Goal: Complete application form: Complete application form

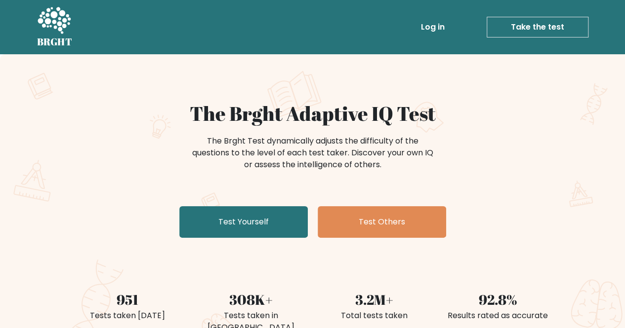
scroll to position [23, 0]
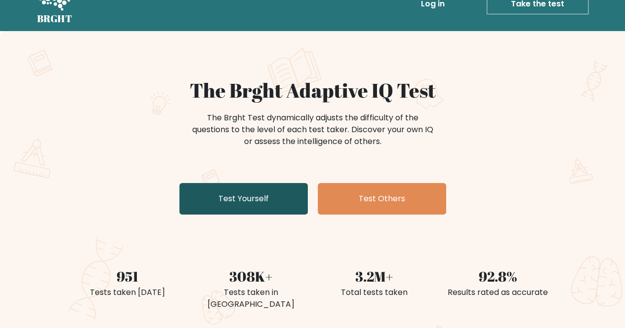
click at [290, 201] on link "Test Yourself" at bounding box center [243, 199] width 128 height 32
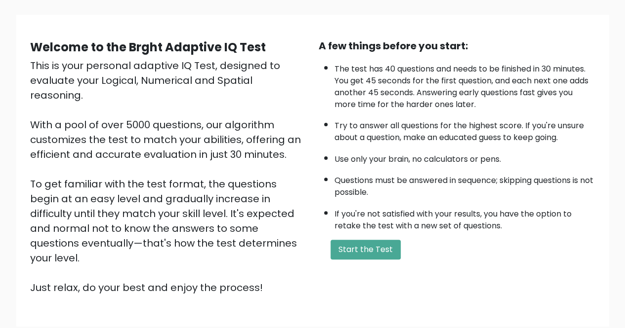
scroll to position [87, 0]
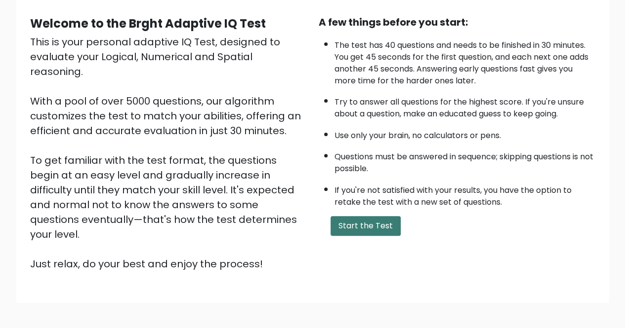
click at [375, 222] on button "Start the Test" at bounding box center [365, 226] width 70 height 20
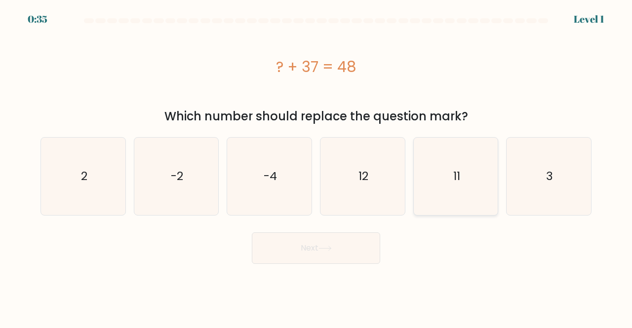
click at [461, 181] on icon "11" at bounding box center [456, 177] width 78 height 78
click at [317, 167] on input "e. 11" at bounding box center [316, 165] width 0 height 2
radio input "true"
click at [363, 254] on button "Next" at bounding box center [316, 249] width 128 height 32
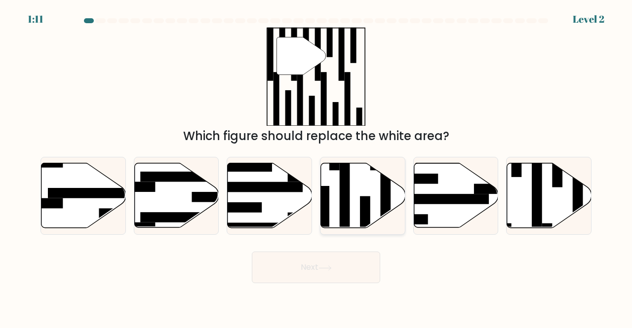
click at [344, 174] on rect at bounding box center [345, 202] width 10 height 92
click at [317, 167] on input "d." at bounding box center [316, 165] width 0 height 2
radio input "true"
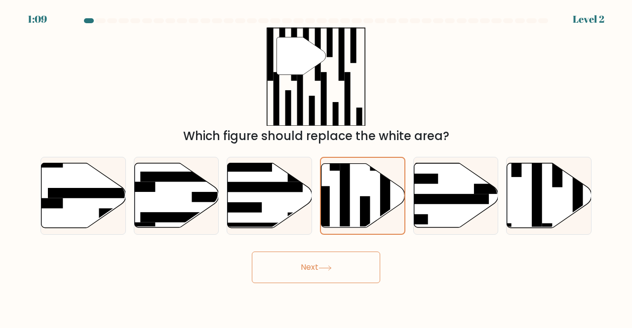
click at [360, 260] on button "Next" at bounding box center [316, 268] width 128 height 32
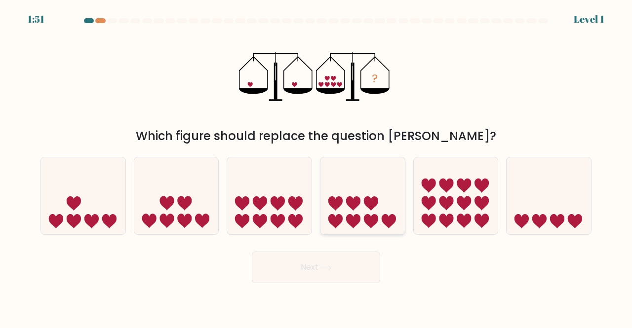
click at [370, 166] on icon at bounding box center [363, 196] width 84 height 70
click at [317, 166] on input "d." at bounding box center [316, 165] width 0 height 2
radio input "true"
click at [189, 188] on icon at bounding box center [176, 196] width 84 height 70
click at [316, 167] on input "b." at bounding box center [316, 165] width 0 height 2
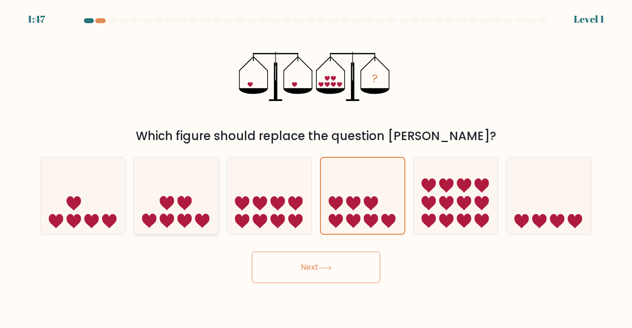
radio input "true"
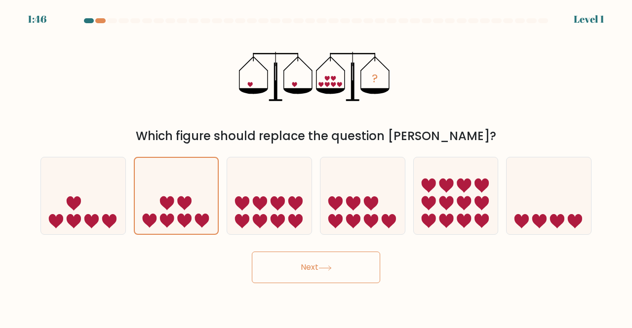
click at [356, 282] on button "Next" at bounding box center [316, 268] width 128 height 32
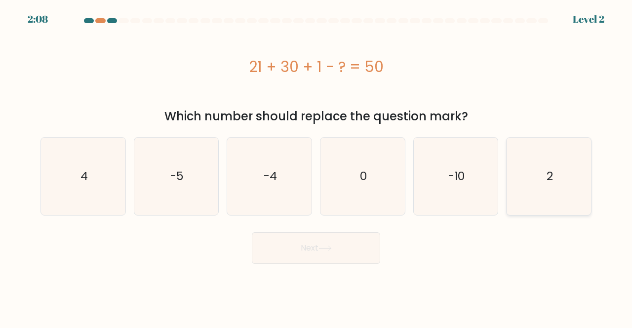
click at [535, 185] on icon "2" at bounding box center [549, 177] width 78 height 78
click at [317, 167] on input "f. 2" at bounding box center [316, 165] width 0 height 2
radio input "true"
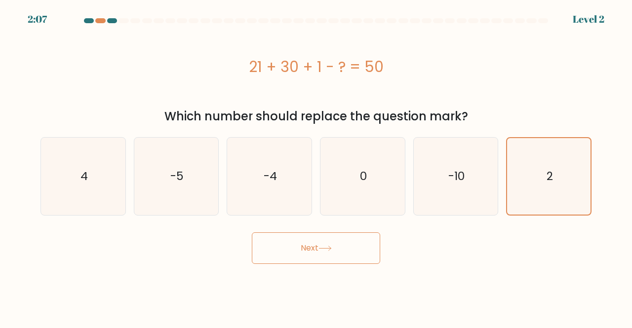
click at [342, 255] on button "Next" at bounding box center [316, 249] width 128 height 32
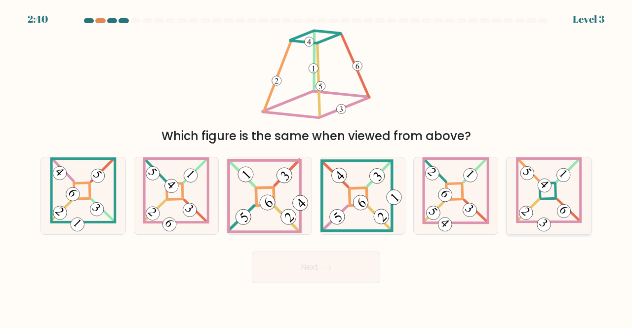
click at [573, 203] on icon at bounding box center [549, 197] width 66 height 78
click at [317, 167] on input "f." at bounding box center [316, 165] width 0 height 2
radio input "true"
click at [333, 262] on button "Next" at bounding box center [316, 268] width 128 height 32
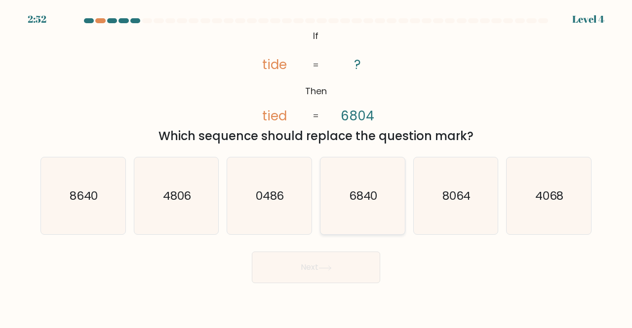
click at [356, 191] on text "6840" at bounding box center [363, 196] width 29 height 16
click at [317, 167] on input "d. 6840" at bounding box center [316, 165] width 0 height 2
radio input "true"
click at [360, 271] on button "Next" at bounding box center [316, 268] width 128 height 32
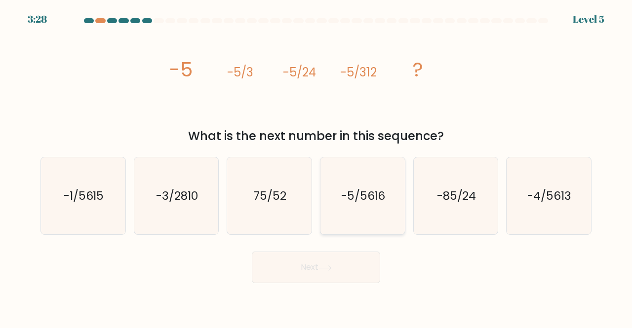
click at [348, 163] on icon "-5/5616" at bounding box center [363, 197] width 78 height 78
click at [317, 164] on input "d. -5/5616" at bounding box center [316, 165] width 0 height 2
radio input "true"
click at [368, 283] on button "Next" at bounding box center [316, 268] width 128 height 32
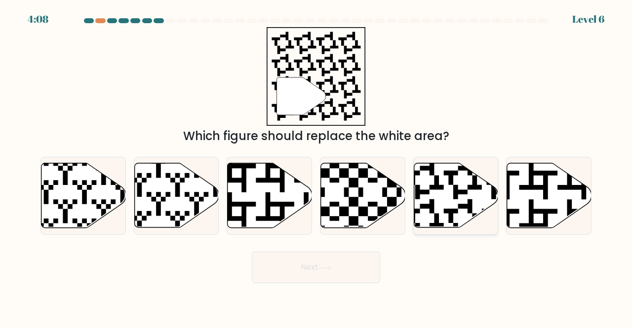
click at [446, 199] on icon at bounding box center [456, 195] width 84 height 65
click at [317, 167] on input "e." at bounding box center [316, 165] width 0 height 2
radio input "true"
click at [296, 268] on button "Next" at bounding box center [316, 268] width 128 height 32
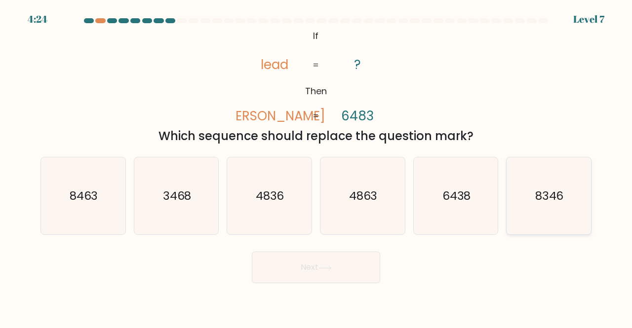
click at [524, 205] on icon "8346" at bounding box center [549, 197] width 78 height 78
click at [317, 167] on input "f. 8346" at bounding box center [316, 165] width 0 height 2
radio input "true"
click at [360, 271] on button "Next" at bounding box center [316, 268] width 128 height 32
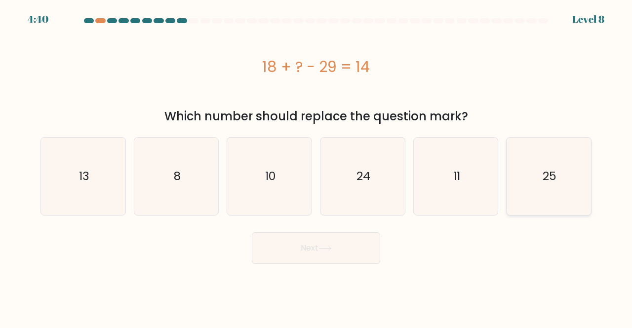
click at [568, 191] on icon "25" at bounding box center [549, 177] width 78 height 78
click at [317, 167] on input "f. 25" at bounding box center [316, 165] width 0 height 2
radio input "true"
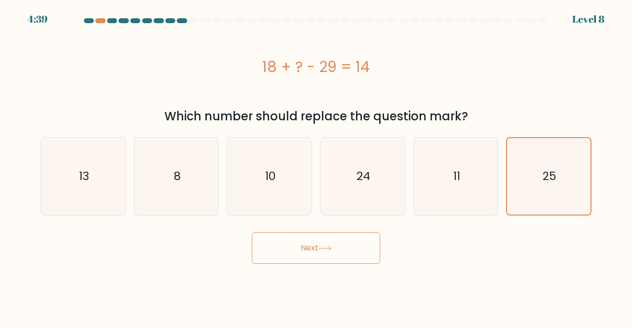
click at [350, 241] on button "Next" at bounding box center [316, 249] width 128 height 32
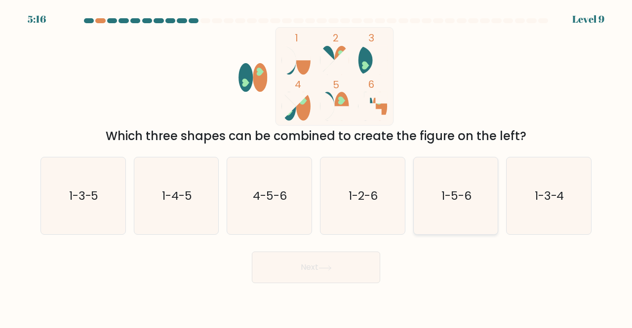
click at [429, 175] on icon "1-5-6" at bounding box center [456, 197] width 78 height 78
click at [317, 167] on input "e. 1-5-6" at bounding box center [316, 165] width 0 height 2
radio input "true"
click at [340, 259] on button "Next" at bounding box center [316, 268] width 128 height 32
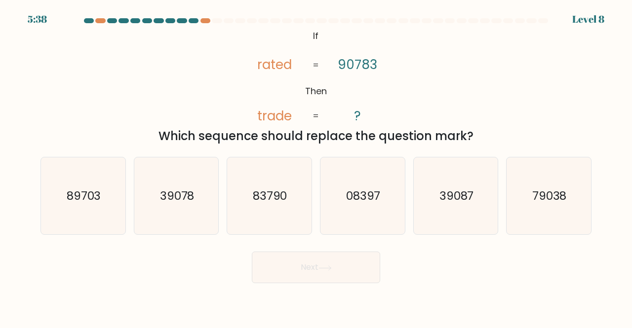
click at [604, 197] on form "If ?" at bounding box center [316, 150] width 632 height 265
click at [576, 193] on icon "79038" at bounding box center [549, 197] width 78 height 78
click at [317, 167] on input "f. 79038" at bounding box center [316, 165] width 0 height 2
radio input "true"
click at [357, 265] on button "Next" at bounding box center [316, 268] width 128 height 32
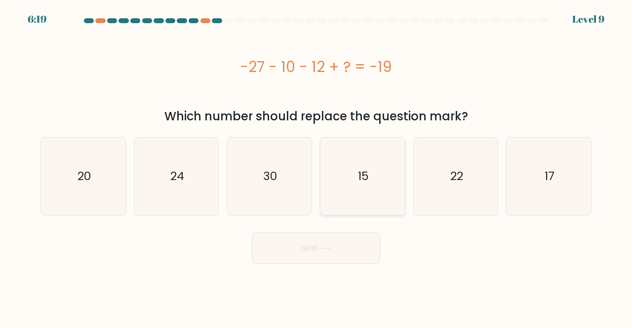
click at [367, 193] on icon "15" at bounding box center [363, 177] width 78 height 78
click at [317, 167] on input "d. 15" at bounding box center [316, 165] width 0 height 2
radio input "true"
click at [304, 260] on button "Next" at bounding box center [316, 249] width 128 height 32
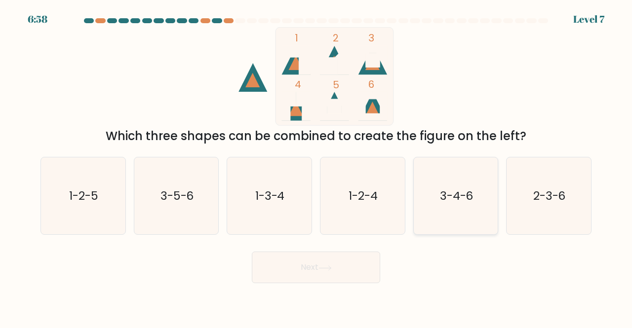
click at [465, 210] on icon "3-4-6" at bounding box center [456, 197] width 78 height 78
click at [317, 167] on input "e. 3-4-6" at bounding box center [316, 165] width 0 height 2
radio input "true"
click at [341, 251] on div "Next" at bounding box center [316, 265] width 563 height 37
click at [360, 282] on button "Next" at bounding box center [316, 268] width 128 height 32
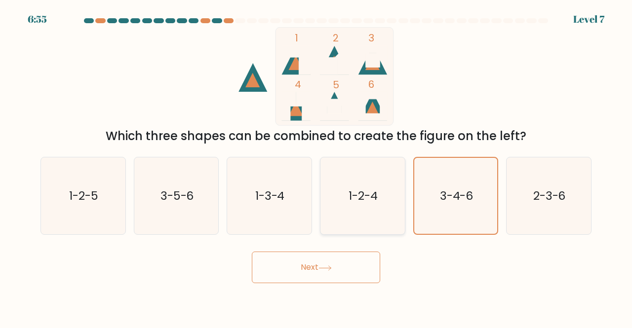
click at [350, 206] on icon "1-2-4" at bounding box center [363, 197] width 78 height 78
click at [317, 167] on input "d. 1-2-4" at bounding box center [316, 165] width 0 height 2
radio input "true"
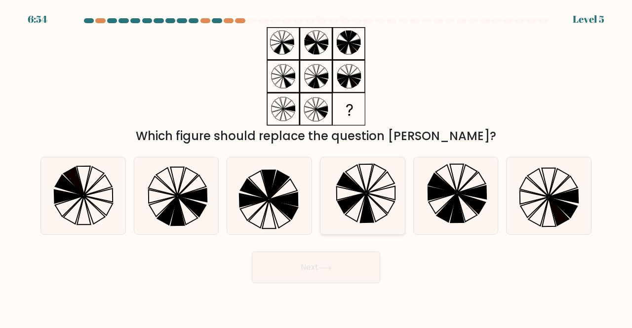
click at [322, 196] on div at bounding box center [362, 196] width 85 height 79
click at [317, 167] on input "d." at bounding box center [316, 165] width 0 height 2
radio input "true"
click at [330, 276] on button "Next" at bounding box center [316, 268] width 128 height 32
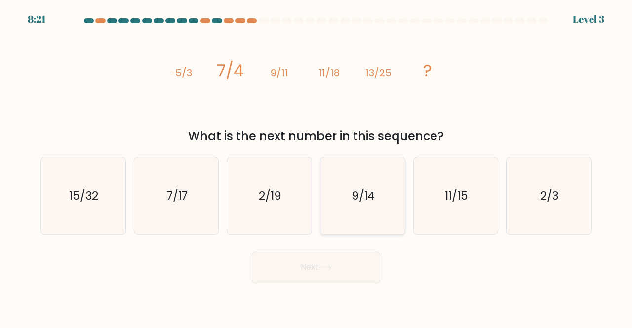
click at [391, 185] on icon "9/14" at bounding box center [363, 197] width 78 height 78
click at [317, 167] on input "d. 9/14" at bounding box center [316, 165] width 0 height 2
radio input "true"
click at [342, 255] on button "Next" at bounding box center [316, 268] width 128 height 32
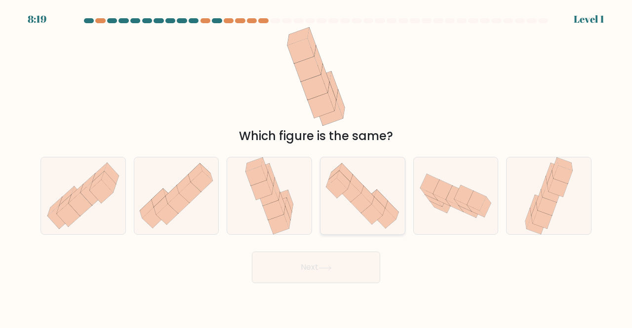
click at [344, 200] on icon at bounding box center [363, 196] width 84 height 73
click at [317, 167] on input "d." at bounding box center [316, 165] width 0 height 2
radio input "true"
click at [342, 256] on button "Next" at bounding box center [316, 268] width 128 height 32
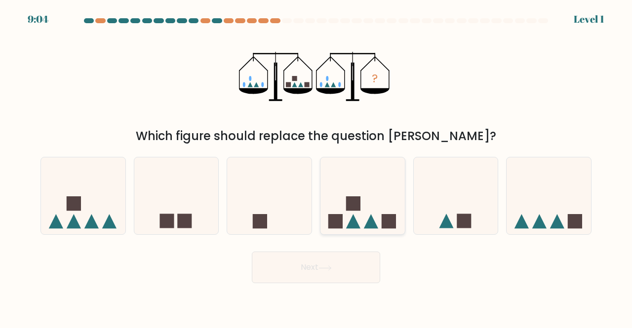
click at [366, 202] on icon at bounding box center [363, 196] width 84 height 70
click at [317, 167] on input "d." at bounding box center [316, 165] width 0 height 2
radio input "true"
click at [349, 260] on button "Next" at bounding box center [316, 268] width 128 height 32
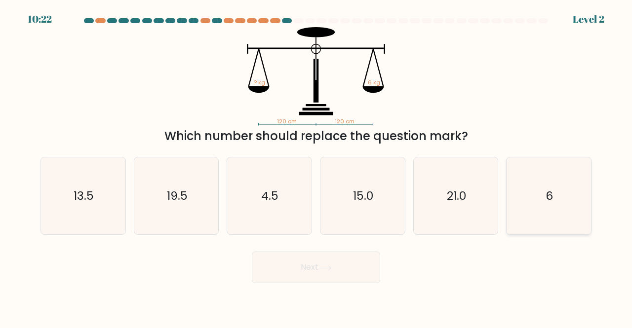
click at [544, 222] on icon "6" at bounding box center [549, 197] width 78 height 78
click at [317, 167] on input "f. 6" at bounding box center [316, 165] width 0 height 2
radio input "true"
click at [364, 269] on button "Next" at bounding box center [316, 268] width 128 height 32
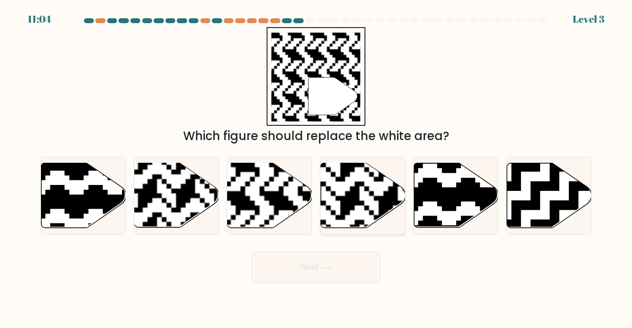
click at [360, 205] on rect at bounding box center [388, 162] width 153 height 153
click at [317, 167] on input "d." at bounding box center [316, 165] width 0 height 2
radio input "true"
click at [270, 165] on rect at bounding box center [240, 162] width 153 height 153
click at [316, 165] on input "c." at bounding box center [316, 165] width 0 height 2
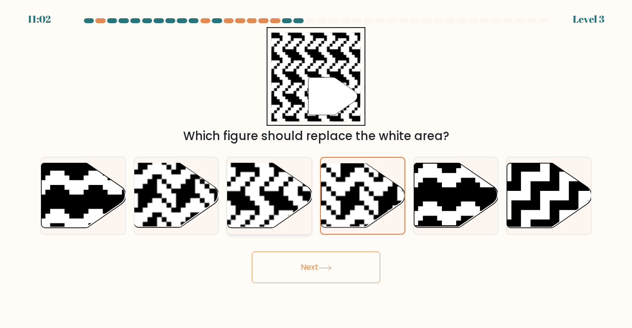
radio input "true"
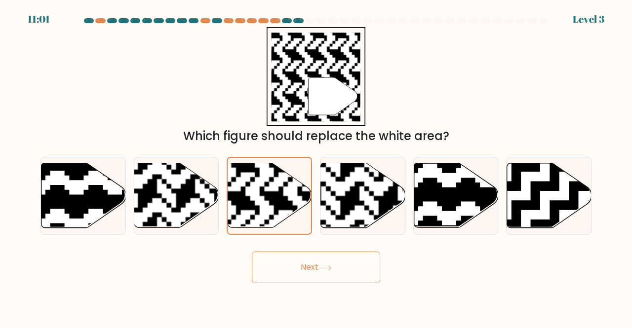
click at [282, 260] on button "Next" at bounding box center [316, 268] width 128 height 32
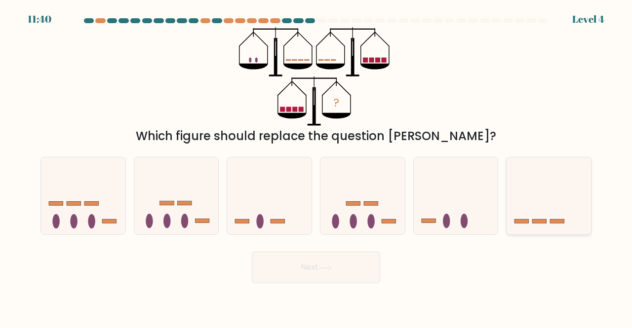
click at [573, 224] on icon at bounding box center [549, 196] width 84 height 70
click at [317, 167] on input "f." at bounding box center [316, 165] width 0 height 2
radio input "true"
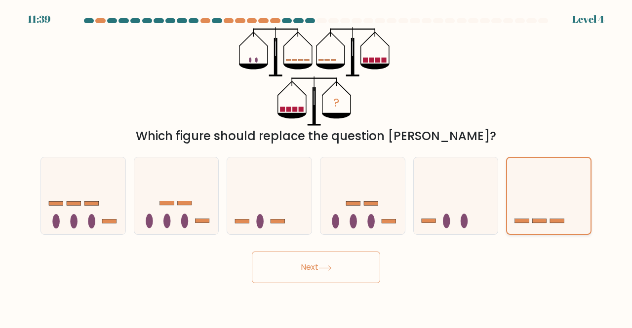
click at [541, 217] on icon at bounding box center [548, 195] width 83 height 69
click at [317, 167] on input "f." at bounding box center [316, 165] width 0 height 2
click at [333, 277] on button "Next" at bounding box center [316, 268] width 128 height 32
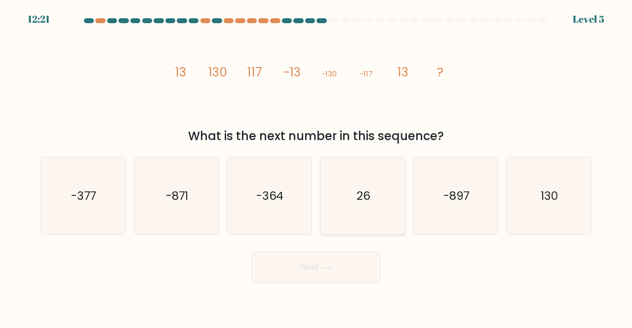
click at [388, 209] on icon "26" at bounding box center [363, 197] width 78 height 78
click at [317, 167] on input "d. 26" at bounding box center [316, 165] width 0 height 2
radio input "true"
click at [355, 254] on button "Next" at bounding box center [316, 268] width 128 height 32
click at [354, 266] on button "Next" at bounding box center [316, 268] width 128 height 32
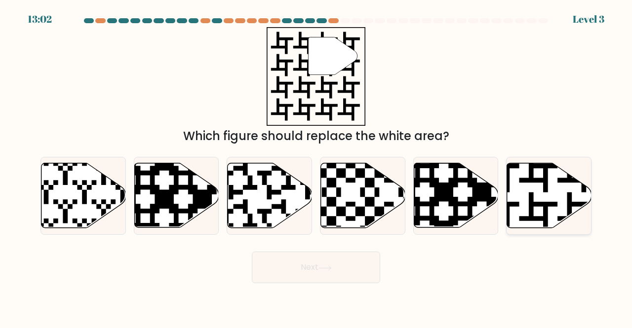
click at [524, 206] on icon at bounding box center [549, 195] width 84 height 65
click at [317, 167] on input "f." at bounding box center [316, 165] width 0 height 2
radio input "true"
click at [362, 276] on button "Next" at bounding box center [316, 268] width 128 height 32
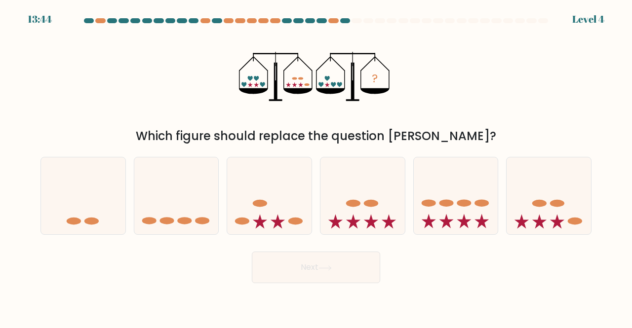
drag, startPoint x: 362, startPoint y: 276, endPoint x: 461, endPoint y: 311, distance: 105.3
click at [461, 311] on body "13:44 Level 4" at bounding box center [316, 164] width 632 height 328
click at [539, 227] on icon at bounding box center [549, 196] width 84 height 70
click at [317, 167] on input "f." at bounding box center [316, 165] width 0 height 2
radio input "true"
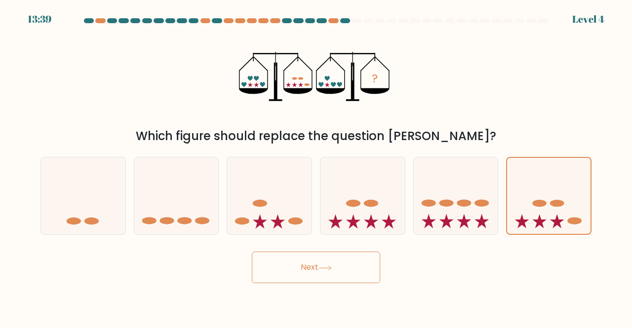
click at [360, 286] on body "13:39 Level 4" at bounding box center [316, 164] width 632 height 328
click at [291, 227] on icon at bounding box center [269, 196] width 84 height 70
click at [316, 167] on input "c." at bounding box center [316, 165] width 0 height 2
radio input "true"
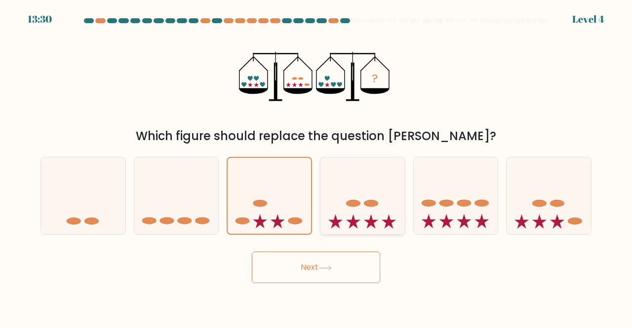
click at [365, 221] on icon at bounding box center [371, 221] width 14 height 14
click at [317, 167] on input "d." at bounding box center [316, 165] width 0 height 2
radio input "true"
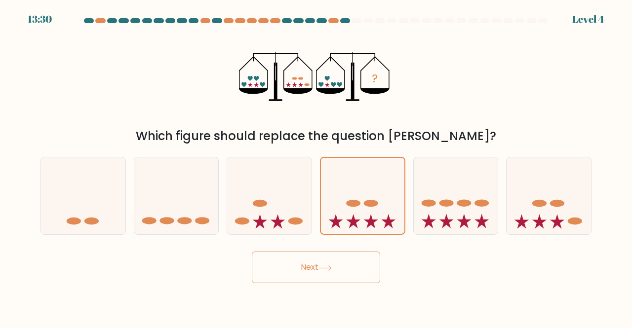
click at [351, 266] on button "Next" at bounding box center [316, 268] width 128 height 32
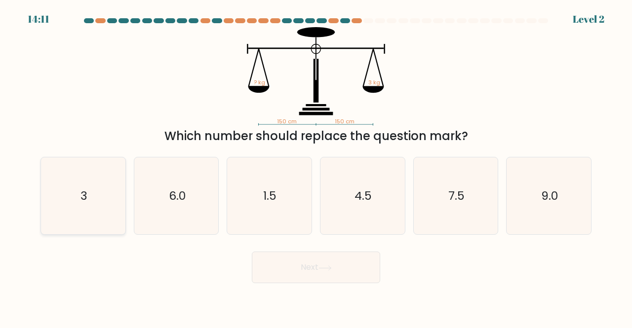
click at [86, 184] on icon "3" at bounding box center [83, 197] width 78 height 78
click at [316, 167] on input "a. 3" at bounding box center [316, 165] width 0 height 2
radio input "true"
click at [322, 274] on button "Next" at bounding box center [316, 268] width 128 height 32
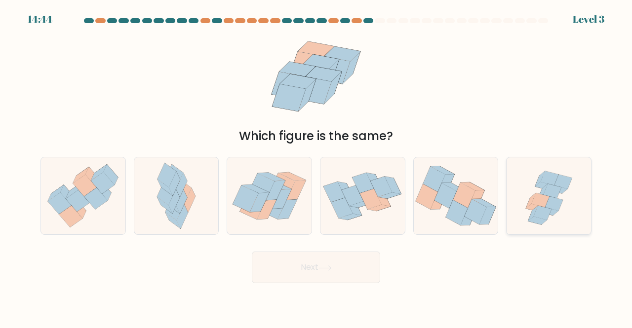
click at [533, 214] on icon at bounding box center [533, 213] width 10 height 15
click at [317, 167] on input "f." at bounding box center [316, 165] width 0 height 2
radio input "true"
click at [343, 267] on button "Next" at bounding box center [316, 268] width 128 height 32
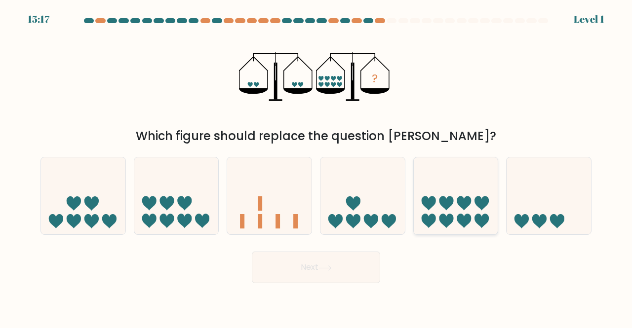
click at [439, 196] on icon at bounding box center [456, 196] width 84 height 70
click at [317, 167] on input "e." at bounding box center [316, 165] width 0 height 2
radio input "true"
click at [345, 269] on button "Next" at bounding box center [316, 268] width 128 height 32
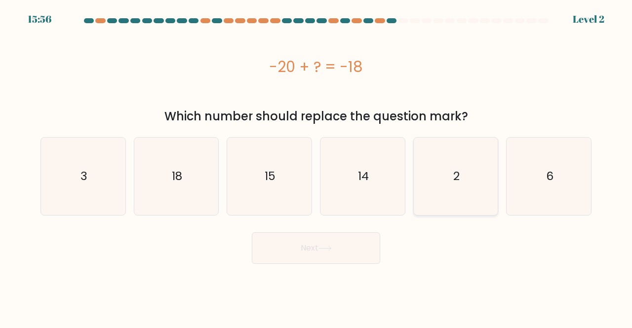
click at [472, 205] on icon "2" at bounding box center [456, 177] width 78 height 78
click at [317, 167] on input "e. 2" at bounding box center [316, 165] width 0 height 2
radio input "true"
click at [343, 262] on button "Next" at bounding box center [316, 249] width 128 height 32
click at [371, 240] on button "Next" at bounding box center [316, 249] width 128 height 32
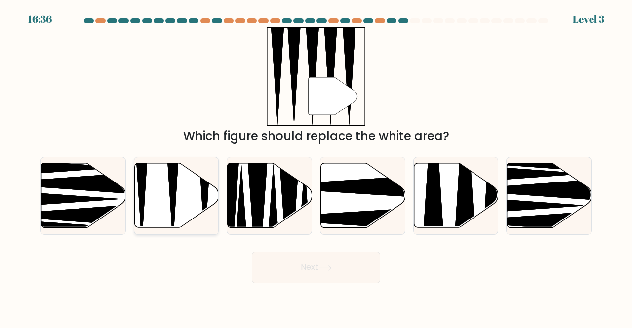
click at [163, 227] on icon at bounding box center [176, 195] width 84 height 65
click at [316, 167] on input "b." at bounding box center [316, 165] width 0 height 2
radio input "true"
click at [360, 275] on button "Next" at bounding box center [316, 268] width 128 height 32
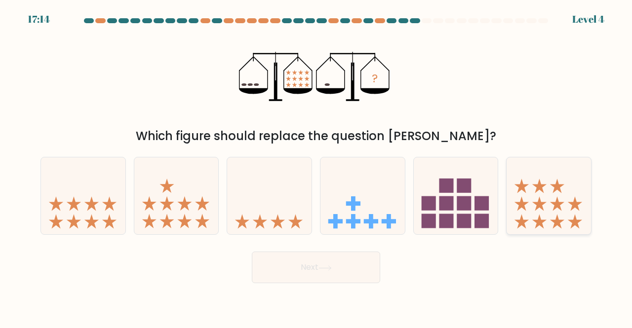
click at [522, 189] on icon at bounding box center [522, 186] width 14 height 14
click at [317, 167] on input "f." at bounding box center [316, 165] width 0 height 2
radio input "true"
click at [204, 173] on icon at bounding box center [176, 196] width 84 height 70
click at [316, 167] on input "b." at bounding box center [316, 165] width 0 height 2
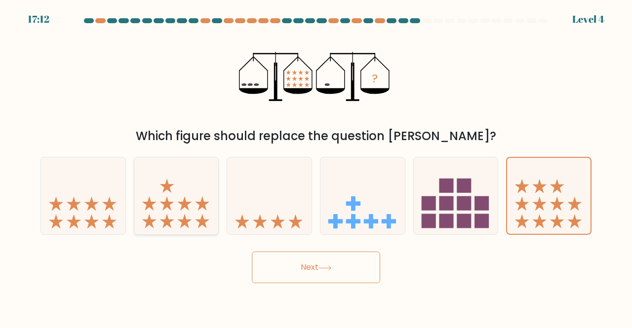
radio input "true"
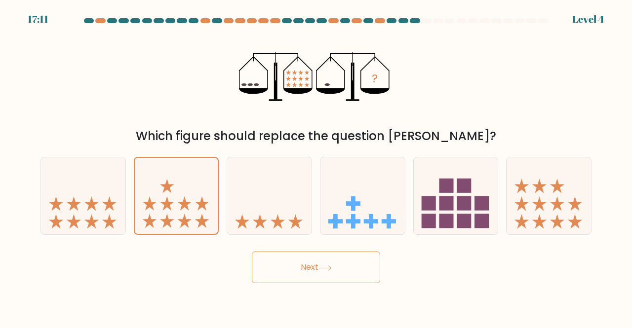
click at [349, 266] on button "Next" at bounding box center [316, 268] width 128 height 32
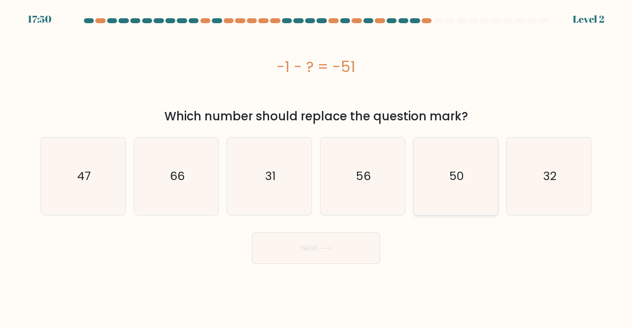
click at [451, 198] on icon "50" at bounding box center [456, 177] width 78 height 78
click at [317, 167] on input "e. 50" at bounding box center [316, 165] width 0 height 2
radio input "true"
click at [320, 253] on button "Next" at bounding box center [316, 249] width 128 height 32
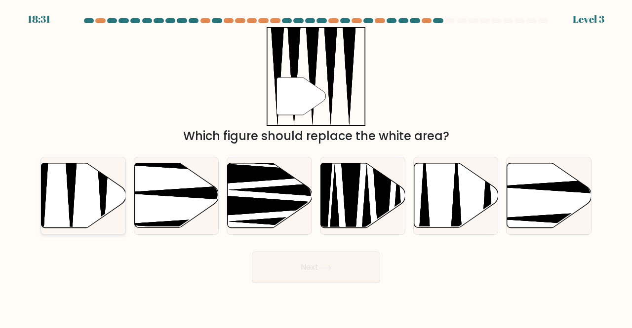
click at [107, 188] on icon at bounding box center [83, 195] width 84 height 65
click at [316, 167] on input "a." at bounding box center [316, 165] width 0 height 2
radio input "true"
click at [315, 267] on button "Next" at bounding box center [316, 268] width 128 height 32
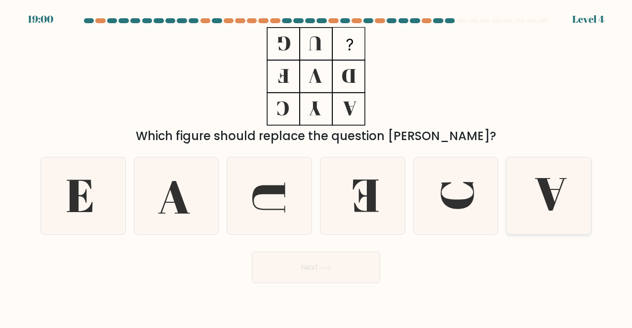
click at [559, 180] on icon at bounding box center [549, 197] width 78 height 78
click at [317, 167] on input "f." at bounding box center [316, 165] width 0 height 2
radio input "true"
click at [314, 279] on button "Next" at bounding box center [316, 268] width 128 height 32
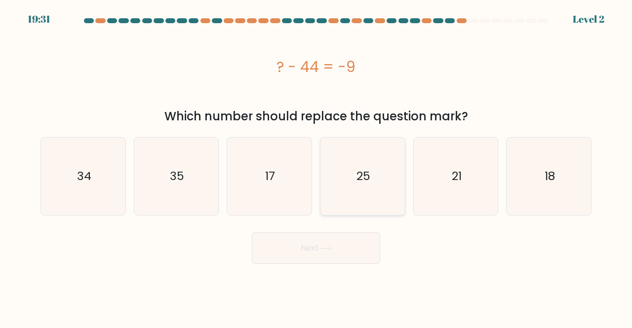
click at [340, 184] on icon "25" at bounding box center [363, 177] width 78 height 78
click at [317, 167] on input "d. 25" at bounding box center [316, 165] width 0 height 2
radio input "true"
click at [205, 174] on icon "35" at bounding box center [177, 177] width 78 height 78
click at [316, 167] on input "b. 35" at bounding box center [316, 165] width 0 height 2
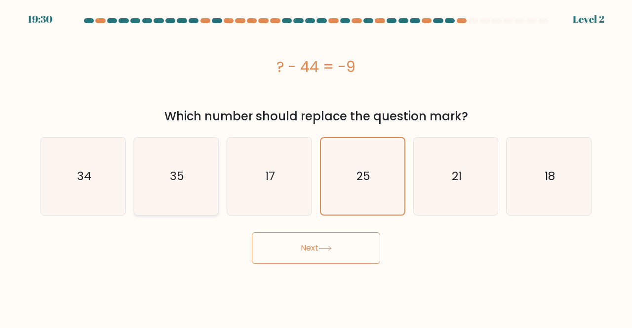
radio input "true"
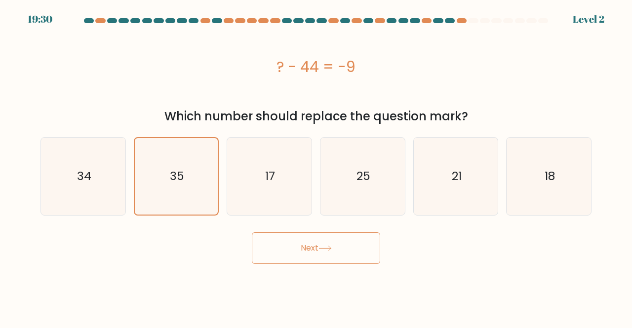
click at [278, 229] on div "Next" at bounding box center [316, 246] width 563 height 37
click at [288, 237] on button "Next" at bounding box center [316, 249] width 128 height 32
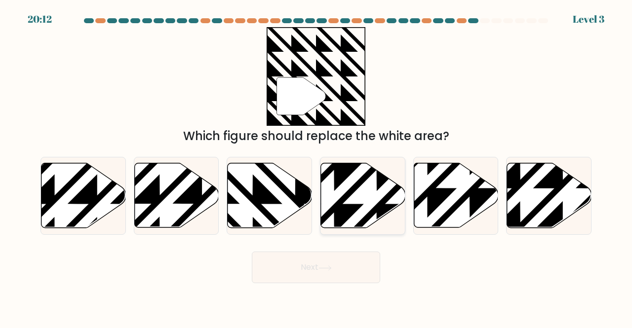
click at [344, 211] on icon at bounding box center [334, 162] width 170 height 170
click at [317, 167] on input "d." at bounding box center [316, 165] width 0 height 2
radio input "true"
drag, startPoint x: 300, startPoint y: 257, endPoint x: 308, endPoint y: 260, distance: 8.3
click at [308, 260] on button "Next" at bounding box center [316, 268] width 128 height 32
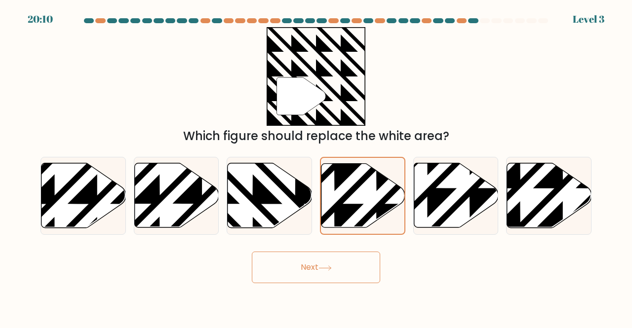
click at [338, 257] on button "Next" at bounding box center [316, 268] width 128 height 32
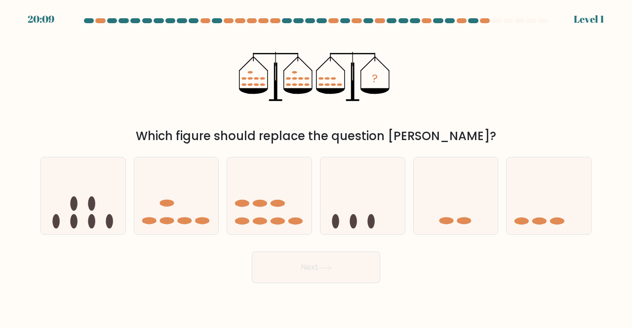
click at [344, 242] on form at bounding box center [316, 150] width 632 height 265
click at [346, 179] on icon at bounding box center [363, 196] width 84 height 70
click at [317, 167] on input "d." at bounding box center [316, 165] width 0 height 2
radio input "true"
click at [344, 279] on button "Next" at bounding box center [316, 268] width 128 height 32
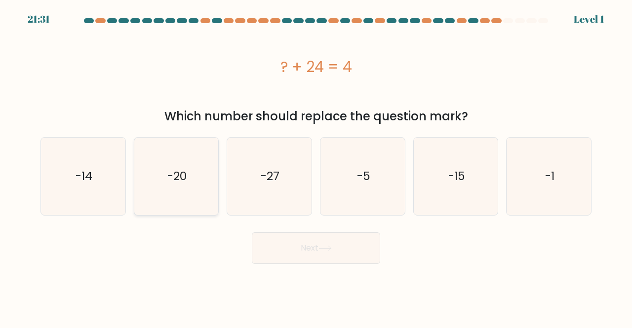
click at [191, 161] on icon "-20" at bounding box center [177, 177] width 78 height 78
click at [316, 164] on input "b. -20" at bounding box center [316, 165] width 0 height 2
radio input "true"
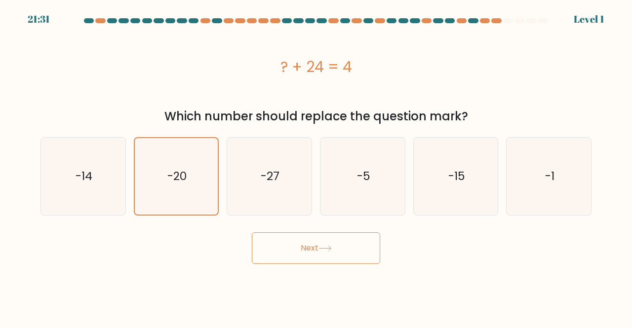
click at [325, 246] on icon at bounding box center [325, 248] width 13 height 5
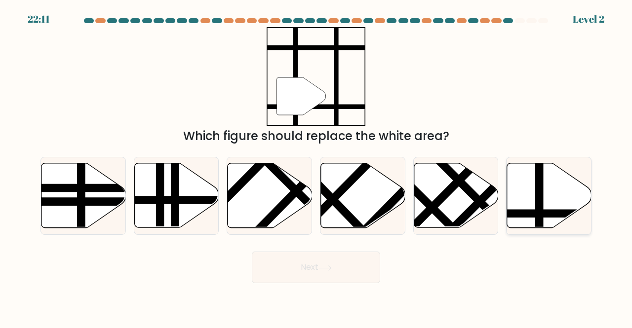
click at [547, 184] on icon at bounding box center [549, 195] width 84 height 65
click at [317, 167] on input "f." at bounding box center [316, 165] width 0 height 2
radio input "true"
click at [324, 272] on button "Next" at bounding box center [316, 268] width 128 height 32
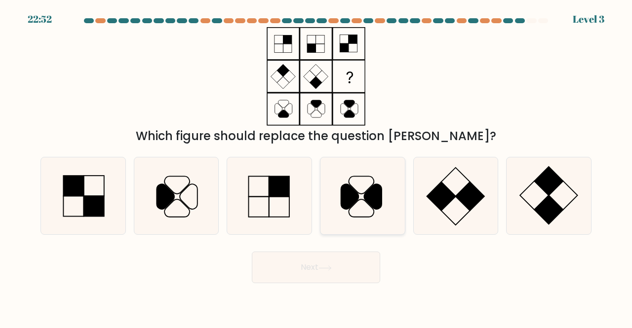
click at [358, 202] on icon at bounding box center [361, 209] width 25 height 18
click at [317, 167] on input "d." at bounding box center [316, 165] width 0 height 2
radio input "true"
click at [247, 195] on icon at bounding box center [270, 197] width 78 height 78
click at [316, 167] on input "c." at bounding box center [316, 165] width 0 height 2
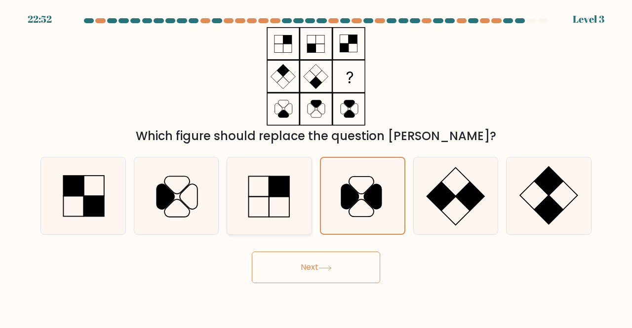
radio input "true"
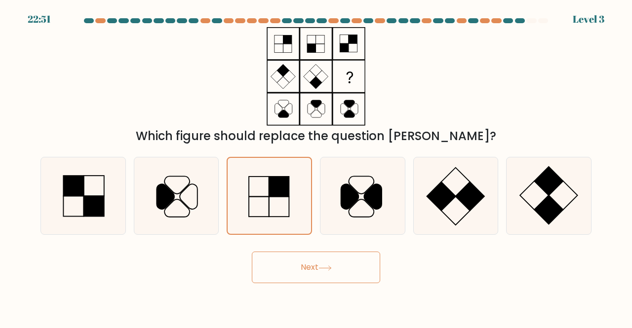
click at [324, 263] on button "Next" at bounding box center [316, 268] width 128 height 32
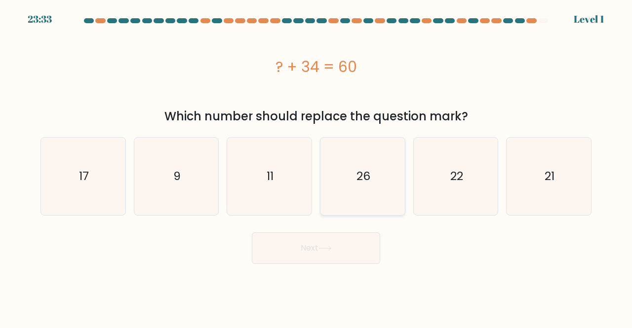
click at [361, 166] on icon "26" at bounding box center [363, 177] width 78 height 78
click at [317, 166] on input "d. 26" at bounding box center [316, 165] width 0 height 2
radio input "true"
click at [335, 255] on button "Next" at bounding box center [316, 249] width 128 height 32
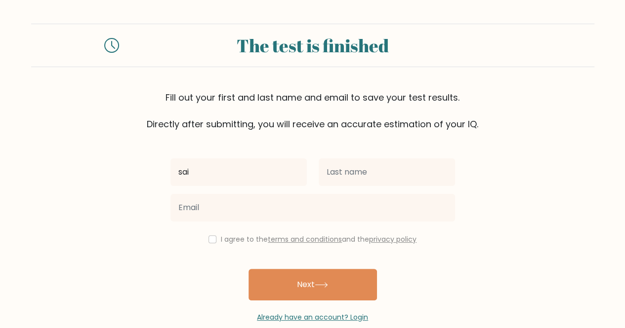
type input "sai"
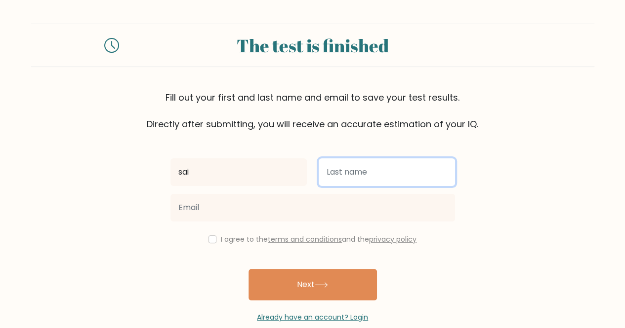
click at [336, 177] on input "text" at bounding box center [387, 173] width 136 height 28
type input "shiva"
click at [248, 269] on button "Next" at bounding box center [312, 285] width 128 height 32
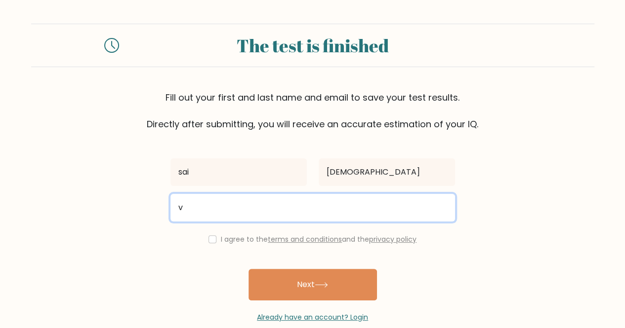
type input "vijisivag8@gmail.com"
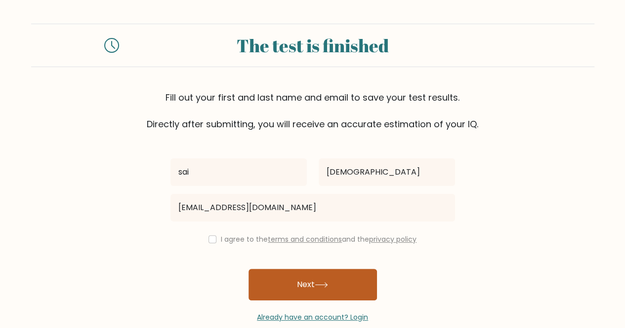
click at [354, 290] on button "Next" at bounding box center [312, 285] width 128 height 32
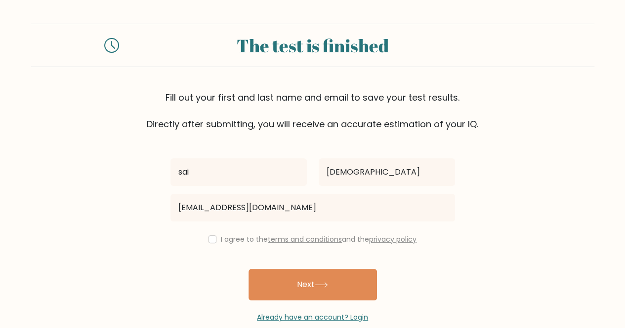
click at [201, 236] on div "I agree to the terms and conditions and the privacy policy" at bounding box center [312, 240] width 296 height 12
click at [208, 238] on input "checkbox" at bounding box center [212, 240] width 8 height 8
checkbox input "true"
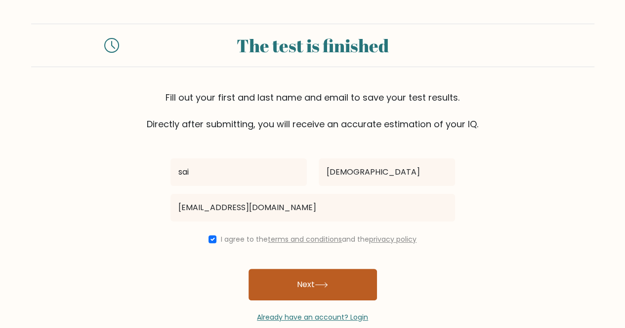
click at [299, 284] on button "Next" at bounding box center [312, 285] width 128 height 32
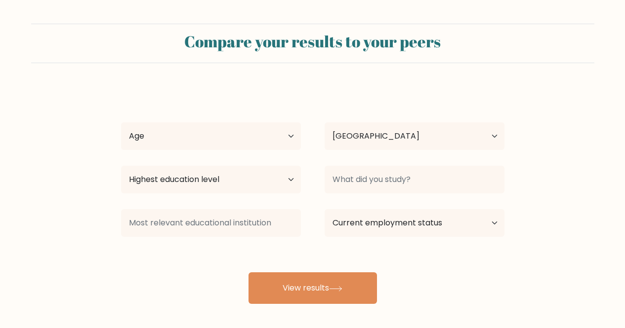
select select "IN"
click at [250, 118] on div "sai [DEMOGRAPHIC_DATA] Age Under [DEMOGRAPHIC_DATA] [DEMOGRAPHIC_DATA] [DEMOGRA…" at bounding box center [312, 195] width 395 height 217
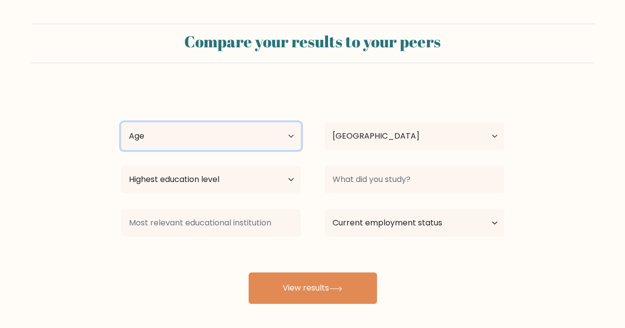
click at [260, 131] on select "Age Under [DEMOGRAPHIC_DATA] [DEMOGRAPHIC_DATA] [DEMOGRAPHIC_DATA] [DEMOGRAPHIC…" at bounding box center [211, 136] width 180 height 28
click at [121, 122] on select "Age Under [DEMOGRAPHIC_DATA] [DEMOGRAPHIC_DATA] [DEMOGRAPHIC_DATA] [DEMOGRAPHIC…" at bounding box center [211, 136] width 180 height 28
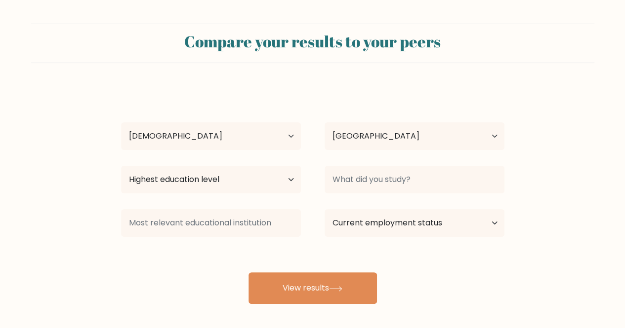
click at [230, 152] on div "Age Under [DEMOGRAPHIC_DATA] [DEMOGRAPHIC_DATA] [DEMOGRAPHIC_DATA] [DEMOGRAPHIC…" at bounding box center [210, 137] width 203 height 36
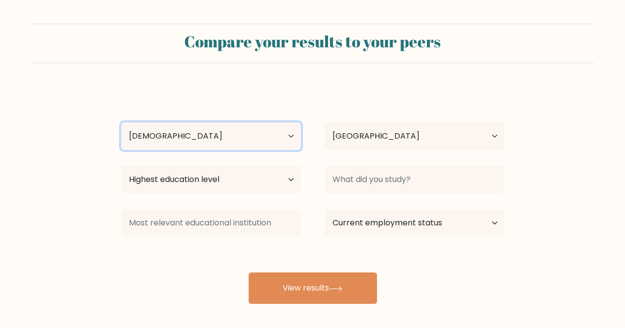
click at [226, 137] on select "Age Under [DEMOGRAPHIC_DATA] [DEMOGRAPHIC_DATA] [DEMOGRAPHIC_DATA] [DEMOGRAPHIC…" at bounding box center [211, 136] width 180 height 28
select select "min_18"
click at [121, 122] on select "Age Under [DEMOGRAPHIC_DATA] [DEMOGRAPHIC_DATA] [DEMOGRAPHIC_DATA] [DEMOGRAPHIC…" at bounding box center [211, 136] width 180 height 28
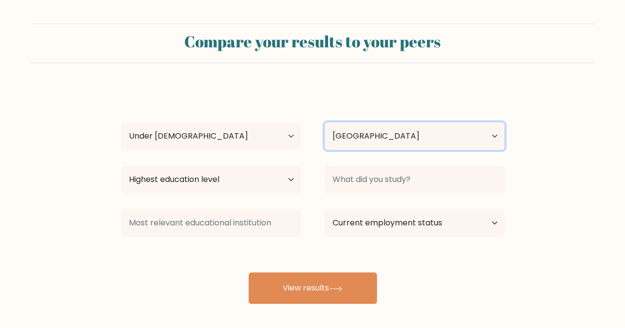
click at [332, 139] on select "Country [GEOGRAPHIC_DATA] [GEOGRAPHIC_DATA] [GEOGRAPHIC_DATA] [US_STATE] [GEOGR…" at bounding box center [414, 136] width 180 height 28
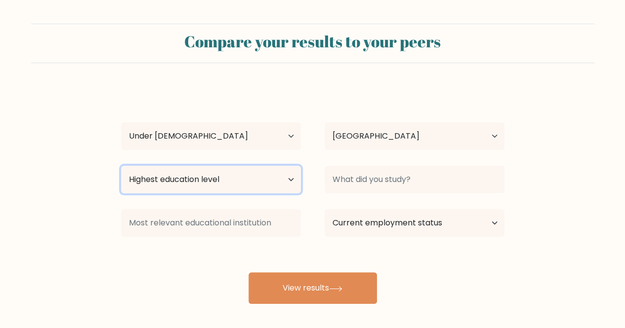
click at [248, 180] on select "Highest education level No schooling Primary Lower Secondary Upper Secondary Oc…" at bounding box center [211, 180] width 180 height 28
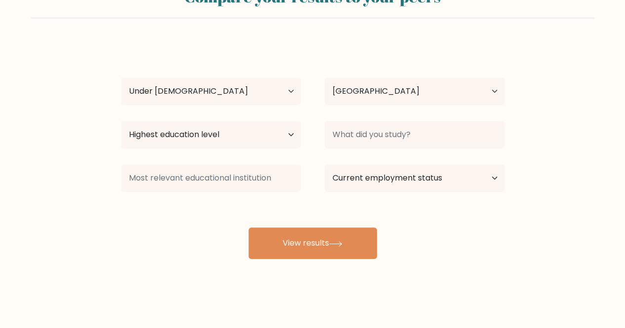
click at [218, 119] on div "Highest education level No schooling Primary Lower Secondary Upper Secondary Oc…" at bounding box center [210, 135] width 203 height 36
click at [228, 141] on select "Highest education level No schooling Primary Lower Secondary Upper Secondary Oc…" at bounding box center [211, 135] width 180 height 28
select select "upper_secondary"
click at [121, 121] on select "Highest education level No schooling Primary Lower Secondary Upper Secondary Oc…" at bounding box center [211, 135] width 180 height 28
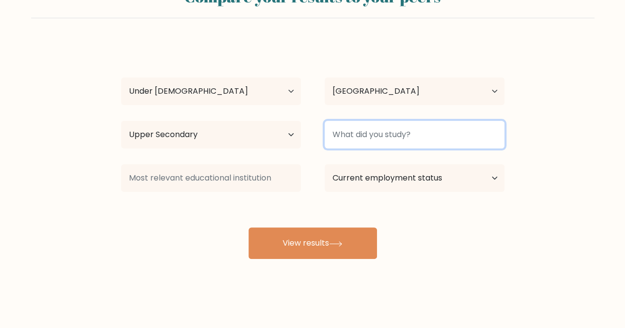
click at [370, 122] on input at bounding box center [414, 135] width 180 height 28
type input "12th"
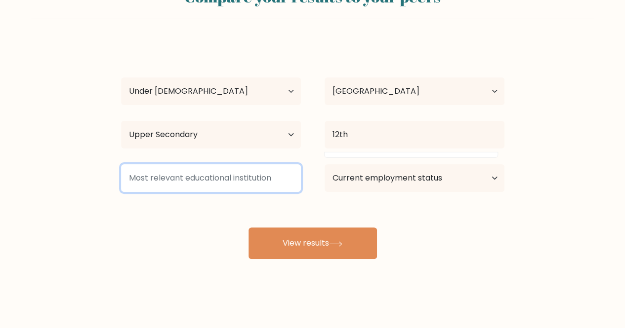
click at [226, 169] on input at bounding box center [211, 178] width 180 height 28
type input "dav"
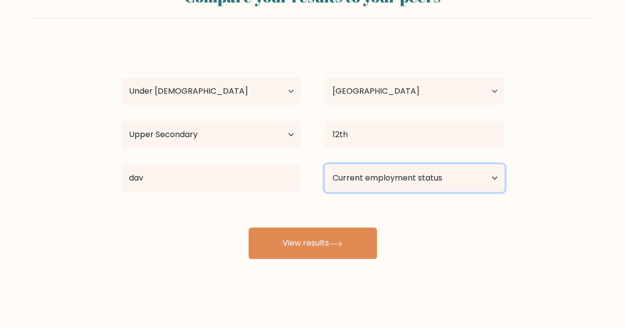
click at [347, 176] on select "Current employment status Employed Student Retired Other / prefer not to answer" at bounding box center [414, 178] width 180 height 28
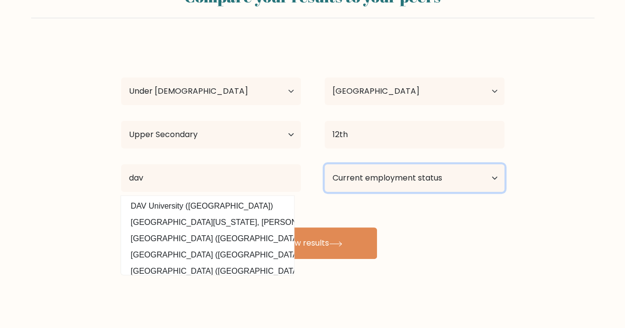
select select "student"
click at [324, 164] on select "Current employment status Employed Student Retired Other / prefer not to answer" at bounding box center [414, 178] width 180 height 28
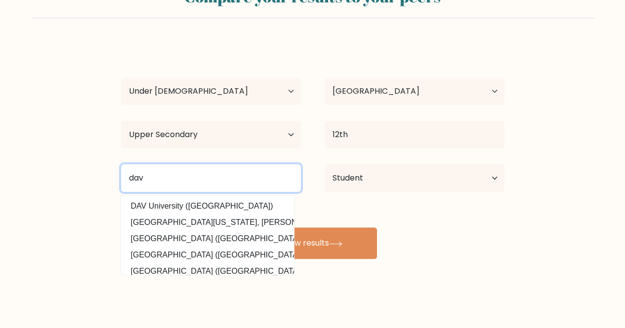
click at [184, 183] on input "dav" at bounding box center [211, 178] width 180 height 28
type input "d"
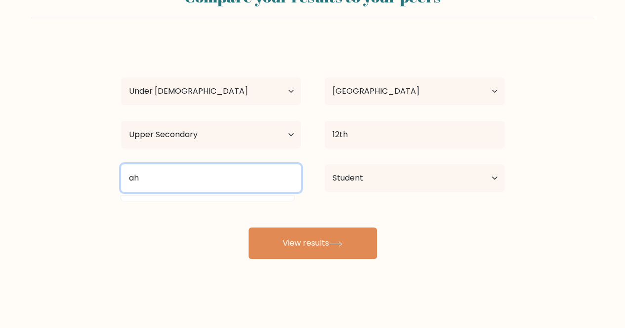
type input "a"
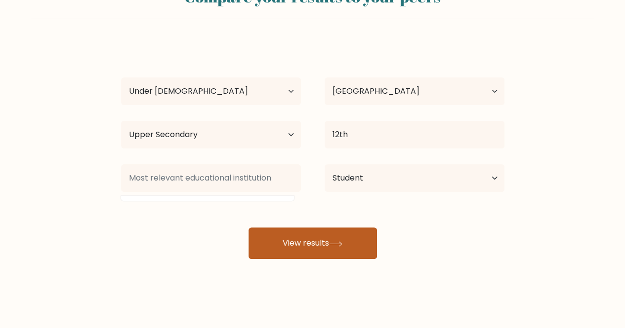
click at [306, 231] on button "View results" at bounding box center [312, 244] width 128 height 32
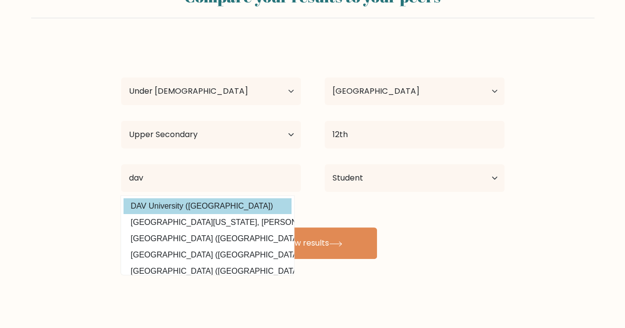
click at [223, 204] on option "DAV University ([GEOGRAPHIC_DATA])" at bounding box center [207, 207] width 168 height 16
type input "DAV University"
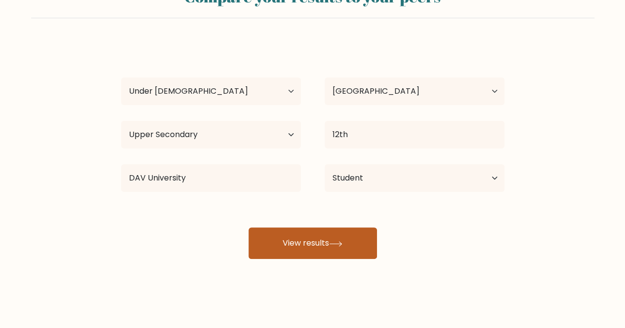
click at [324, 255] on button "View results" at bounding box center [312, 244] width 128 height 32
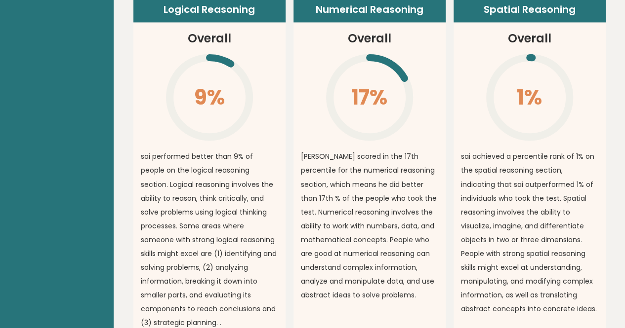
scroll to position [760, 0]
